Goal: Task Accomplishment & Management: Use online tool/utility

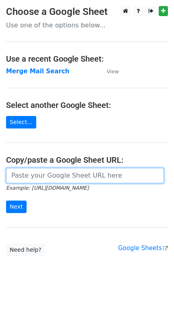
click at [93, 179] on input "url" at bounding box center [85, 175] width 158 height 15
type input "https://docs.google.com/spreadsheets/d/1OJMhZhIt3p25m2Gybl9tusJUJR9hac7k36toIDX…"
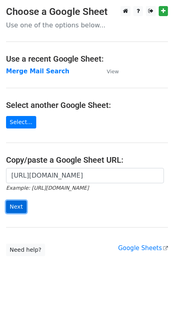
click at [19, 208] on input "Next" at bounding box center [16, 206] width 21 height 12
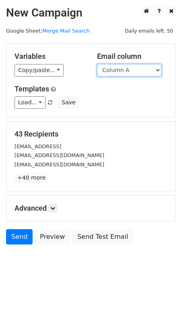
click at [134, 74] on select "Column A Column B Column C Column D Column E Column F Column G Column H Column …" at bounding box center [129, 70] width 64 height 12
click at [97, 64] on select "Column A Column B Column C Column D Column E Column F Column G Column H Column …" at bounding box center [129, 70] width 64 height 12
click at [116, 73] on select "Column A Column B Column C Column D Column E Column F Column G Column H Column …" at bounding box center [129, 70] width 64 height 12
select select "Column N"
click at [97, 64] on select "Column A Column B Column C Column D Column E Column F Column G Column H Column …" at bounding box center [129, 70] width 64 height 12
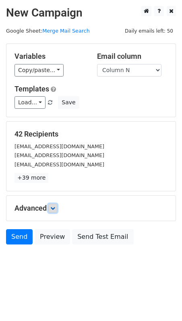
click at [55, 210] on icon at bounding box center [52, 208] width 5 height 5
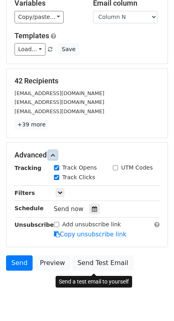
scroll to position [53, 0]
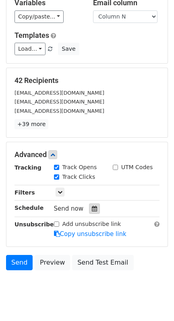
click at [92, 208] on icon at bounding box center [94, 209] width 5 height 6
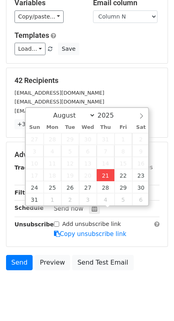
type input "2025-08-21 17:38"
type input "05"
type input "38"
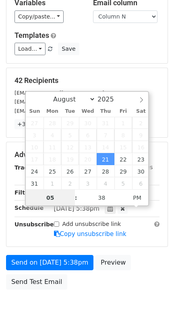
scroll to position [0, 0]
type input "10"
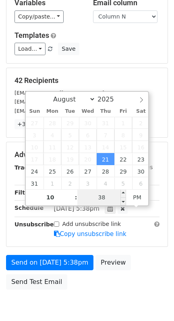
type input "2025-08-21 22:38"
click at [101, 201] on input "38" at bounding box center [101, 197] width 49 height 16
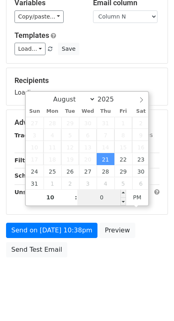
type input "00"
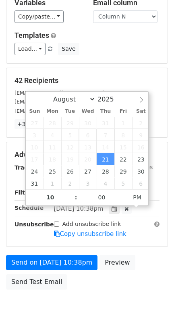
type input "2025-08-21 22:00"
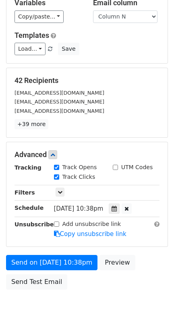
click at [116, 298] on body "New Campaign Daily emails left: 50 Google Sheet: Merge Mail Search Variables Co…" at bounding box center [87, 139] width 174 height 373
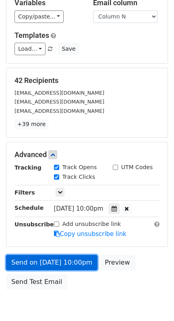
click at [37, 260] on link "Send on Aug 21 at 10:00pm" at bounding box center [51, 262] width 91 height 15
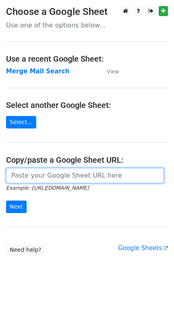
click at [43, 182] on input "url" at bounding box center [85, 175] width 158 height 15
click at [48, 180] on input "url" at bounding box center [85, 175] width 158 height 15
click at [75, 180] on input "url" at bounding box center [85, 175] width 158 height 15
type input "[URL][DOMAIN_NAME]"
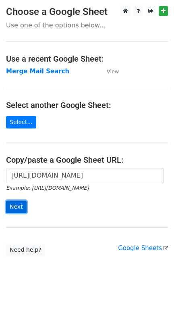
click at [14, 208] on input "Next" at bounding box center [16, 206] width 21 height 12
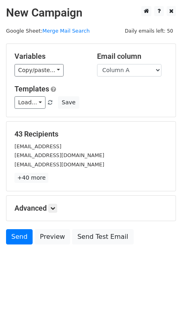
click at [108, 79] on div "Variables Copy/paste... {{Column A}} {{Column B}} {{Column C}} {{Column D}} {{C…" at bounding box center [90, 80] width 169 height 73
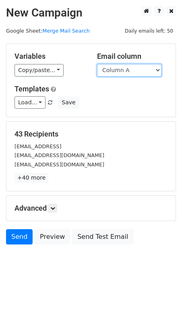
click at [108, 66] on select "Column A Column B Column C Column D Column E Column F Column G Column H Column …" at bounding box center [129, 70] width 64 height 12
select select "Column O"
click at [97, 64] on select "Column A Column B Column C Column D Column E Column F Column G Column H Column …" at bounding box center [129, 70] width 64 height 12
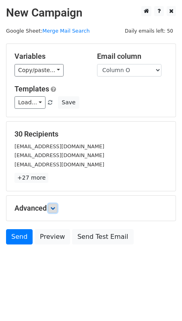
click at [52, 208] on icon at bounding box center [52, 208] width 5 height 5
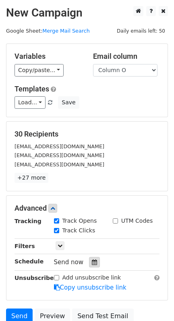
click at [89, 267] on div at bounding box center [94, 262] width 11 height 10
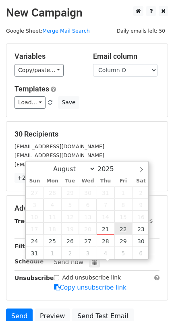
type input "2025-08-22 12:00"
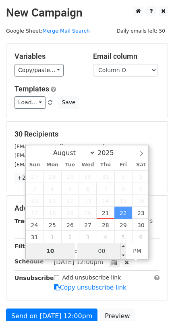
type input "10"
type input "2025-08-22 22:00"
click at [97, 247] on input "00" at bounding box center [101, 251] width 49 height 16
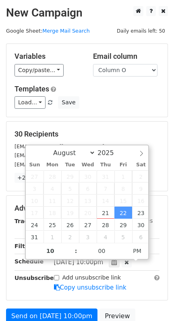
click at [126, 132] on h5 "30 Recipients" at bounding box center [86, 134] width 145 height 9
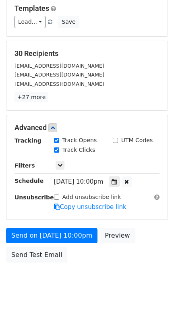
scroll to position [94, 0]
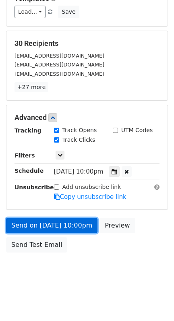
click at [45, 219] on link "Send on Aug 22 at 10:00pm" at bounding box center [51, 225] width 91 height 15
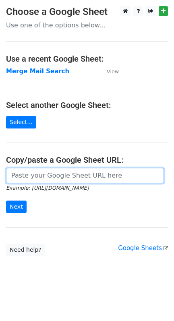
click at [35, 181] on input "url" at bounding box center [85, 175] width 158 height 15
click at [78, 173] on input "url" at bounding box center [85, 175] width 158 height 15
type input "[URL][DOMAIN_NAME]"
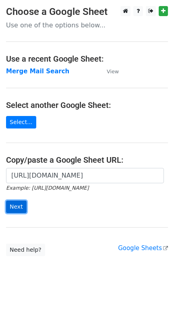
click at [14, 210] on input "Next" at bounding box center [16, 206] width 21 height 12
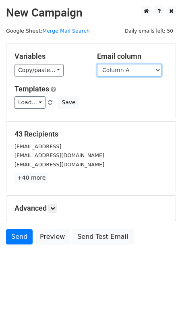
click at [152, 64] on select "Column A Column B Column C Column D Column E Column F Column G Column H Column …" at bounding box center [129, 70] width 64 height 12
select select "Column P"
click at [97, 64] on select "Column A Column B Column C Column D Column E Column F Column G Column H Column …" at bounding box center [129, 70] width 64 height 12
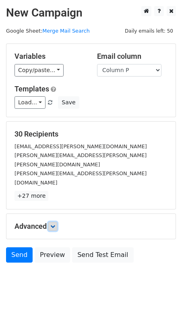
click at [51, 222] on link at bounding box center [52, 226] width 9 height 9
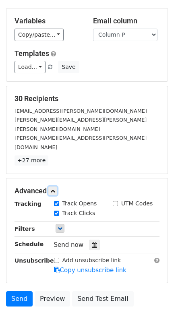
scroll to position [53, 0]
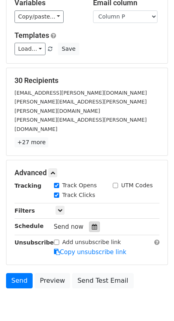
click at [92, 224] on icon at bounding box center [94, 227] width 5 height 6
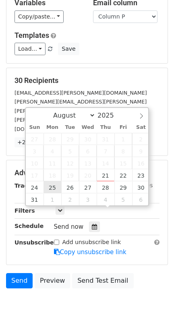
type input "2025-08-25 12:00"
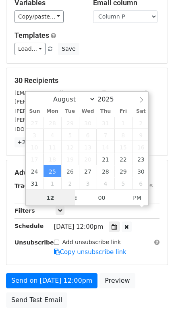
scroll to position [0, 0]
type input "10"
type input "2025-08-25 22:00"
click at [42, 238] on div "Unsubscribe" at bounding box center [27, 247] width 39 height 19
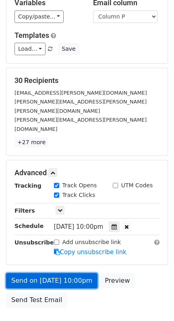
click at [51, 273] on link "Send on Aug 25 at 10:00pm" at bounding box center [51, 280] width 91 height 15
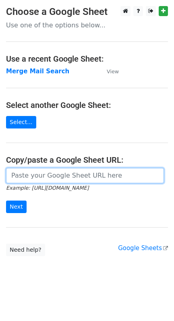
click at [95, 173] on input "url" at bounding box center [85, 175] width 158 height 15
type input "[URL][DOMAIN_NAME]"
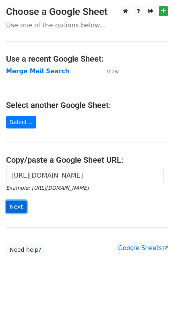
click at [16, 205] on input "Next" at bounding box center [16, 206] width 21 height 12
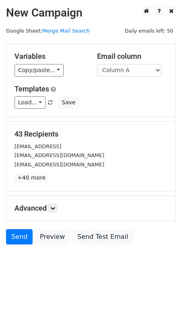
click at [136, 60] on div "Email column Column A Column B Column C Column D Column E Column F Column G Col…" at bounding box center [132, 64] width 82 height 25
drag, startPoint x: 136, startPoint y: 94, endPoint x: 151, endPoint y: 93, distance: 15.7
click at [150, 95] on div "Templates Load... No templates saved Save" at bounding box center [90, 96] width 165 height 25
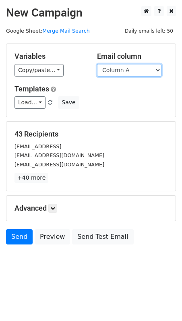
click at [150, 73] on select "Column A Column B Column C Column D Column E Column F Column G Column H Column …" at bounding box center [129, 70] width 64 height 12
click at [97, 64] on select "Column A Column B Column C Column D Column E Column F Column G Column H Column …" at bounding box center [129, 70] width 64 height 12
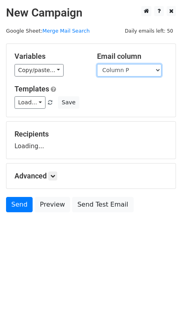
click at [144, 68] on select "Column A Column B Column C Column D Column E Column F Column G Column H Column …" at bounding box center [129, 70] width 64 height 12
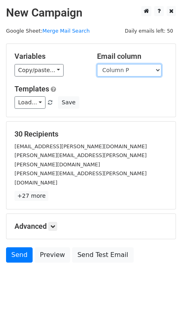
select select "Column Q"
click at [97, 64] on select "Column A Column B Column C Column D Column E Column F Column G Column H Column …" at bounding box center [129, 70] width 64 height 12
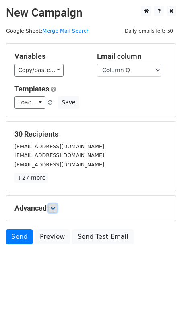
click at [57, 211] on link at bounding box center [52, 208] width 9 height 9
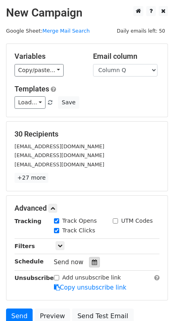
click at [92, 261] on icon at bounding box center [94, 262] width 5 height 6
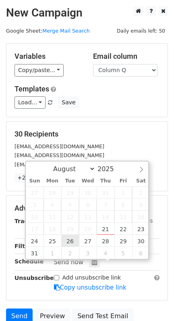
type input "2025-08-26 12:00"
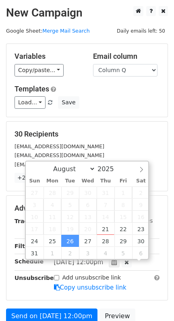
scroll to position [0, 0]
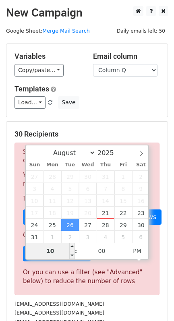
click at [57, 255] on input "10" at bounding box center [50, 251] width 49 height 16
type input "10"
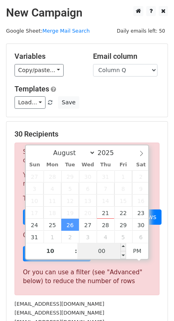
type input "2025-08-26 22:00"
click at [99, 250] on input "00" at bounding box center [101, 251] width 49 height 16
type input "10"
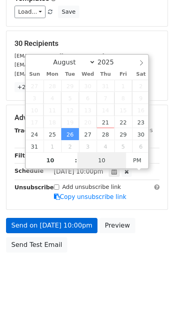
scroll to position [94, 0]
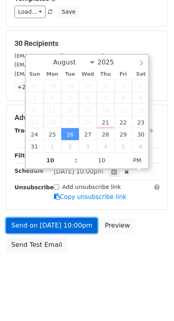
type input "2025-08-26 22:10"
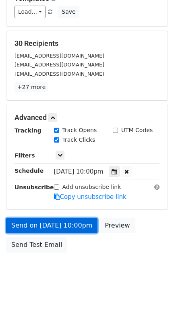
click at [56, 225] on link "Send on Aug 26 at 10:00pm" at bounding box center [51, 225] width 91 height 15
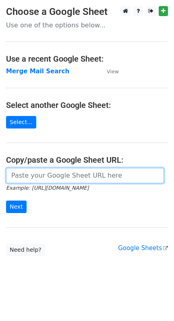
click at [68, 173] on input "url" at bounding box center [85, 175] width 158 height 15
click at [43, 178] on input "url" at bounding box center [85, 175] width 158 height 15
type input "https://docs.google.com/spreadsheets/d/1OJMhZhIt3p25m2Gybl9tusJUJR9hac7k36toIDX…"
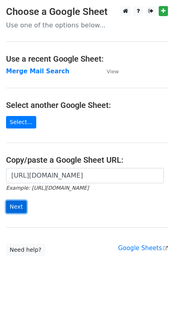
click at [22, 213] on input "Next" at bounding box center [16, 206] width 21 height 12
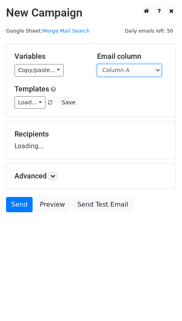
click at [117, 67] on select "Column A Column B Column C Column D Column E Column F Column G Column H Column …" at bounding box center [129, 70] width 64 height 12
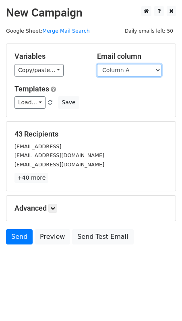
click at [119, 72] on select "Column A Column B Column C Column D Column E Column F Column G Column H Column …" at bounding box center [129, 70] width 64 height 12
select select "Column R"
click at [97, 64] on select "Column A Column B Column C Column D Column E Column F Column G Column H Column …" at bounding box center [129, 70] width 64 height 12
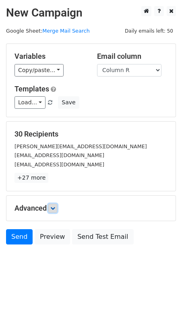
click at [52, 210] on icon at bounding box center [52, 208] width 5 height 5
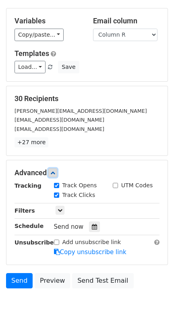
scroll to position [74, 0]
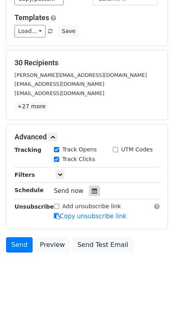
click at [89, 185] on div at bounding box center [94, 190] width 11 height 10
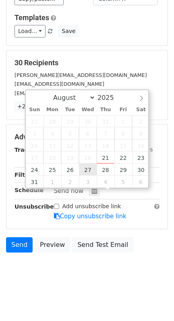
type input "[DATE] 12:00"
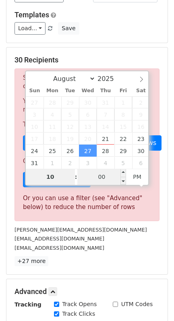
type input "10"
type input "[DATE] 22:00"
click at [110, 183] on input "00" at bounding box center [101, 177] width 49 height 16
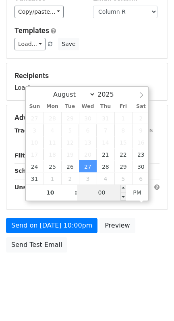
scroll to position [61, 0]
type input "10"
type input "2025-08-27 22:10"
click at [88, 276] on body "New Campaign Daily emails left: 50 Google Sheet: Merge Mail Search Variables Co…" at bounding box center [87, 118] width 174 height 341
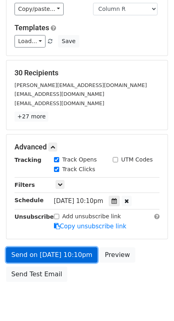
click at [66, 255] on link "Send on [DATE] 10:10pm" at bounding box center [51, 254] width 91 height 15
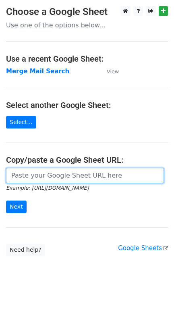
drag, startPoint x: 39, startPoint y: 175, endPoint x: 43, endPoint y: 187, distance: 11.7
click at [39, 175] on input "url" at bounding box center [85, 175] width 158 height 15
type input "https://docs.google.com/spreadsheets/d/1OJMhZhIt3p25m2Gybl9tusJUJR9hac7k36toIDX…"
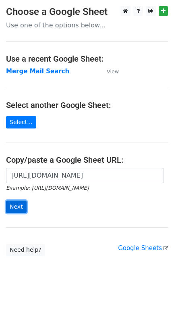
click at [12, 205] on input "Next" at bounding box center [16, 206] width 21 height 12
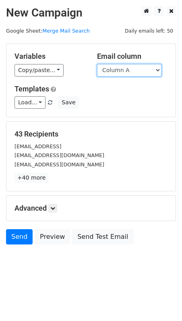
click at [123, 73] on select "Column A Column B Column C Column D Column E Column F Column G Column H Column …" at bounding box center [129, 70] width 64 height 12
select select "Column S"
click at [97, 64] on select "Column A Column B Column C Column D Column E Column F Column G Column H Column …" at bounding box center [129, 70] width 64 height 12
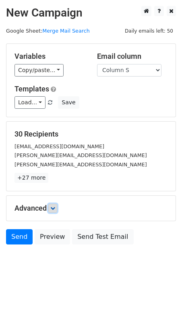
click at [55, 208] on icon at bounding box center [52, 208] width 5 height 5
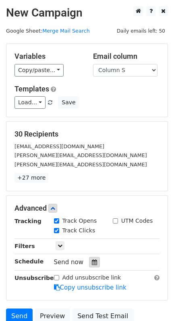
click at [91, 267] on div at bounding box center [94, 262] width 11 height 10
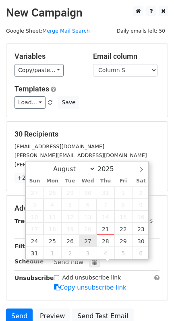
type input "2025-08-27 12:00"
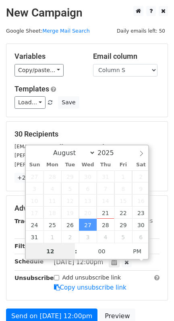
scroll to position [0, 0]
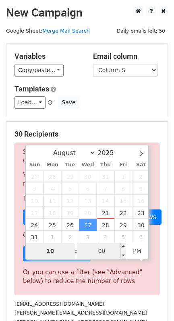
type input "10"
type input "2025-08-27 22:00"
click at [111, 252] on input "00" at bounding box center [101, 251] width 49 height 16
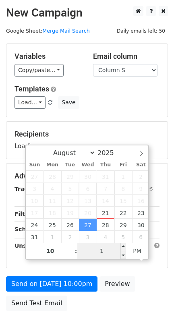
type input "10"
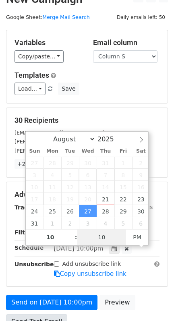
scroll to position [53, 0]
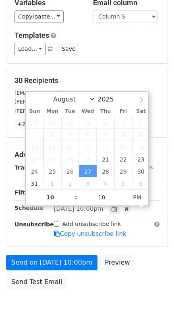
type input "2025-08-27 22:10"
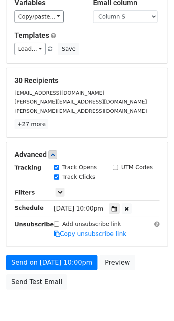
click at [31, 238] on div "Unsubscribe" at bounding box center [27, 229] width 39 height 19
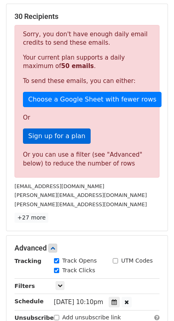
scroll to position [214, 0]
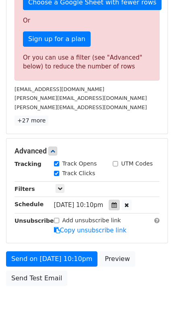
click at [119, 210] on div at bounding box center [114, 204] width 11 height 10
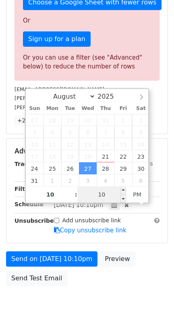
click at [119, 195] on input "10" at bounding box center [101, 194] width 49 height 16
type input "11"
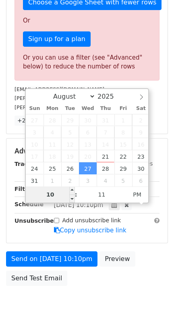
type input "2025-08-27 22:11"
click at [58, 192] on input "10" at bounding box center [50, 194] width 49 height 16
type input "11"
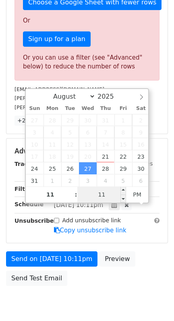
type input "2025-08-27 23:11"
click at [107, 196] on input "11" at bounding box center [101, 194] width 49 height 16
type input "10"
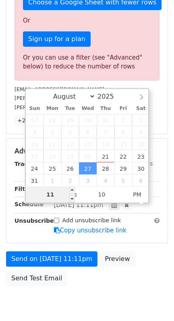
type input "2025-08-27 23:10"
click at [56, 193] on input "11" at bounding box center [50, 194] width 49 height 16
type input "9"
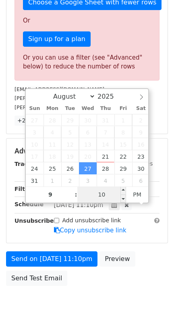
type input "2025-08-27 21:10"
type input "09"
click at [101, 195] on input "10" at bounding box center [101, 194] width 49 height 16
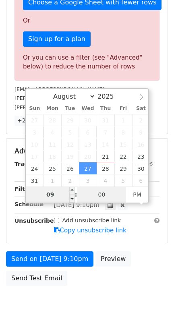
type input "00"
type input "2025-08-27 21:00"
click at [64, 196] on input "09" at bounding box center [50, 194] width 49 height 16
type input "10"
click at [64, 196] on input "10" at bounding box center [50, 194] width 49 height 16
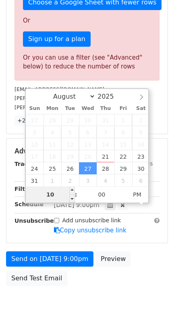
click at [64, 196] on input "10" at bounding box center [50, 194] width 49 height 16
type input "2025-08-27 10:00"
click at [142, 195] on span "PM" at bounding box center [137, 194] width 22 height 16
click at [50, 193] on input "10" at bounding box center [50, 194] width 49 height 16
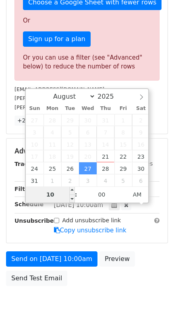
click at [50, 193] on input "10" at bounding box center [50, 194] width 49 height 16
click at [49, 195] on input "23" at bounding box center [50, 194] width 49 height 16
click at [48, 195] on input "23" at bounding box center [50, 194] width 49 height 16
type input "12"
type input "2025-08-27 12:00"
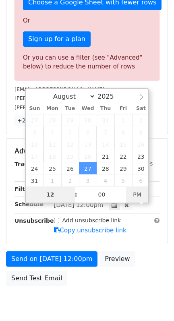
click at [134, 192] on span "PM" at bounding box center [137, 194] width 22 height 16
click at [52, 199] on input "12" at bounding box center [50, 194] width 49 height 16
type input "10"
type input "2025-08-28 22:00"
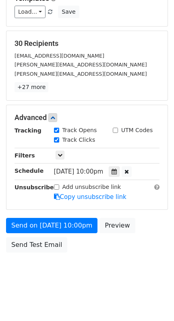
scroll to position [94, 0]
click at [154, 239] on div "Send on Aug 28 at 10:00pm Preview Send Test Email" at bounding box center [87, 237] width 174 height 39
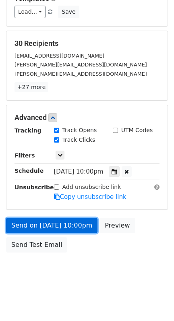
click at [58, 226] on link "Send on Aug 28 at 10:00pm" at bounding box center [51, 225] width 91 height 15
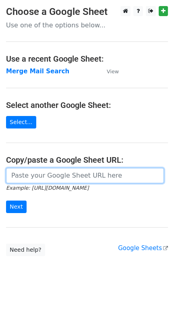
click at [79, 180] on input "url" at bounding box center [85, 175] width 158 height 15
type input "[URL][DOMAIN_NAME]"
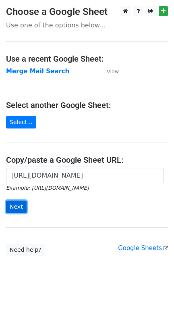
click at [18, 205] on input "Next" at bounding box center [16, 206] width 21 height 12
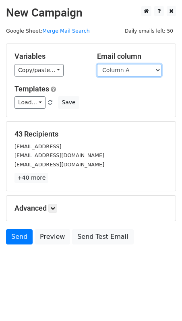
click at [121, 72] on select "Column A Column B Column C Column D Column E Column F Column G Column H Column …" at bounding box center [129, 70] width 64 height 12
select select "Column T"
click at [97, 64] on select "Column A Column B Column C Column D Column E Column F Column G Column H Column …" at bounding box center [129, 70] width 64 height 12
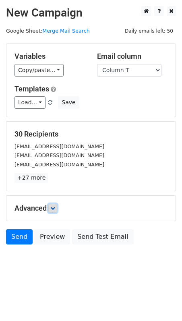
click at [54, 210] on icon at bounding box center [52, 208] width 5 height 5
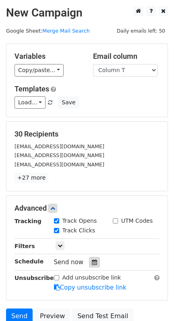
click at [92, 263] on icon at bounding box center [94, 262] width 5 height 6
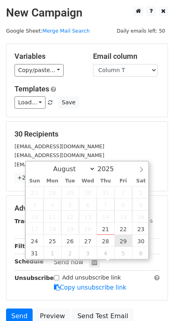
type input "2025-08-29 12:00"
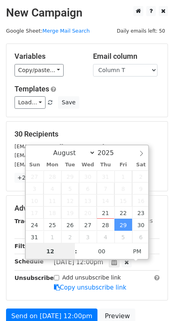
scroll to position [0, 0]
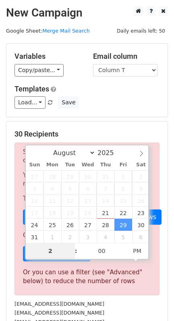
drag, startPoint x: 53, startPoint y: 253, endPoint x: 60, endPoint y: 263, distance: 12.3
click at [60, 263] on body "New Campaign Daily emails left: 50 Google Sheet: Merge Mail Search Variables Co…" at bounding box center [87, 271] width 174 height 530
click at [52, 248] on input "21" at bounding box center [50, 251] width 49 height 16
type input "10"
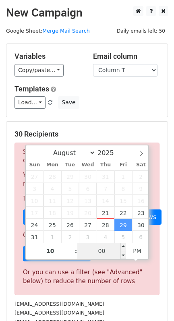
type input "2025-08-29 22:00"
click at [107, 253] on input "00" at bounding box center [101, 251] width 49 height 16
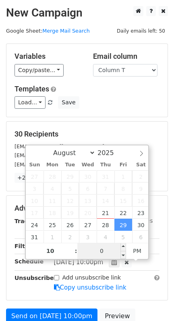
click at [102, 253] on input "0" at bounding box center [101, 251] width 49 height 16
type input "30"
type input "2025-08-29 22:30"
click at [115, 132] on h5 "30 Recipients" at bounding box center [86, 134] width 145 height 9
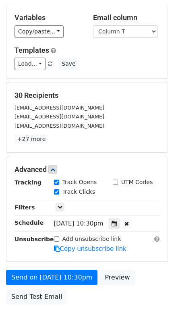
scroll to position [53, 0]
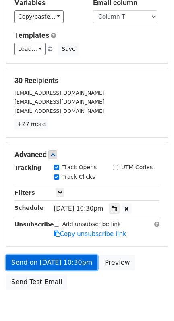
click at [38, 265] on link "Send on Aug 29 at 10:30pm" at bounding box center [51, 262] width 91 height 15
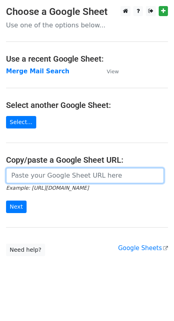
click at [113, 169] on input "url" at bounding box center [85, 175] width 158 height 15
click at [39, 171] on input "url" at bounding box center [85, 175] width 158 height 15
type input "https://docs.google.com/spreadsheets/d/1OJMhZhIt3p25m2Gybl9tusJUJR9hac7k36toIDX…"
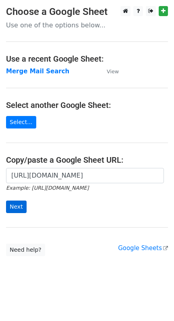
drag, startPoint x: 23, startPoint y: 216, endPoint x: 19, endPoint y: 209, distance: 7.4
click at [21, 216] on div "https://docs.google.com/spreadsheets/d/1OJMhZhIt3p25m2Gybl9tusJUJR9hac7k36toIDX…" at bounding box center [87, 194] width 174 height 53
click at [18, 207] on input "Next" at bounding box center [16, 206] width 21 height 12
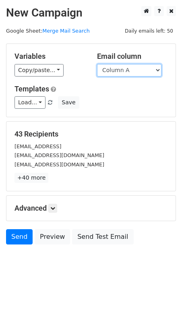
click at [146, 70] on select "Column A Column B Column C Column D Column E Column F Column G Column H Column …" at bounding box center [129, 70] width 64 height 12
click at [140, 68] on select "Column A Column B Column C Column D Column E Column F Column G Column H Column …" at bounding box center [129, 70] width 64 height 12
select select "Column U"
click at [97, 64] on select "Column A Column B Column C Column D Column E Column F Column G Column H Column …" at bounding box center [129, 70] width 64 height 12
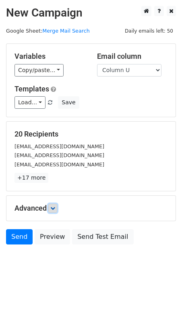
click at [53, 210] on icon at bounding box center [52, 208] width 5 height 5
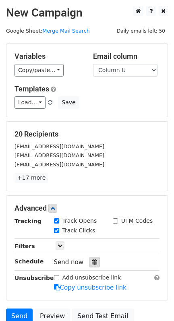
click at [92, 261] on icon at bounding box center [94, 262] width 5 height 6
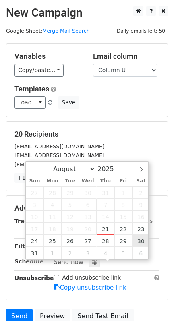
type input "[DATE] 12:00"
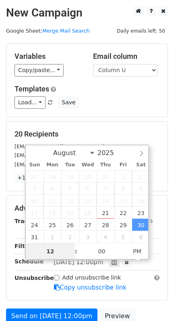
scroll to position [0, 0]
type input "10"
type input "[DATE] 22:00"
click at [113, 132] on h5 "20 Recipients" at bounding box center [86, 134] width 145 height 9
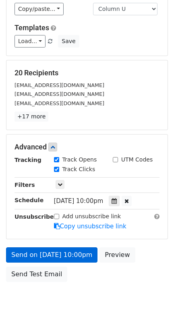
scroll to position [94, 0]
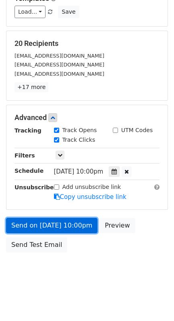
click at [26, 226] on link "Send on [DATE] 10:00pm" at bounding box center [51, 225] width 91 height 15
